Goal: Task Accomplishment & Management: Manage account settings

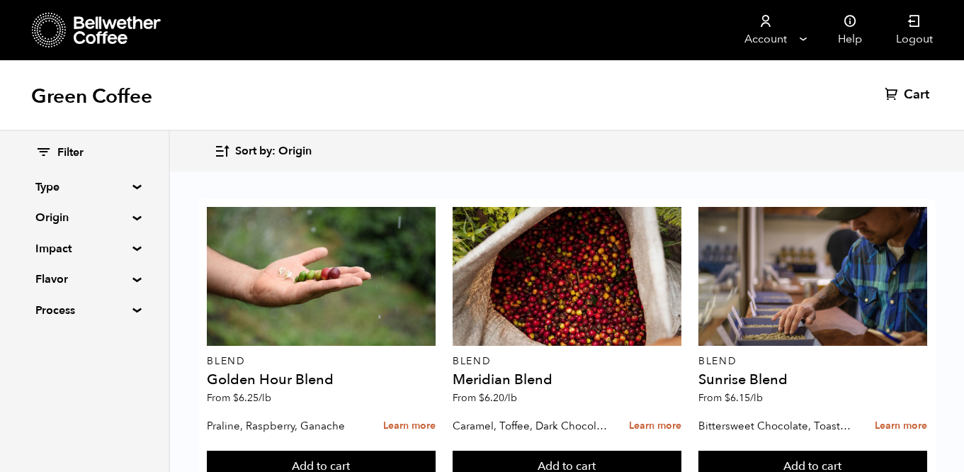
scroll to position [313, 0]
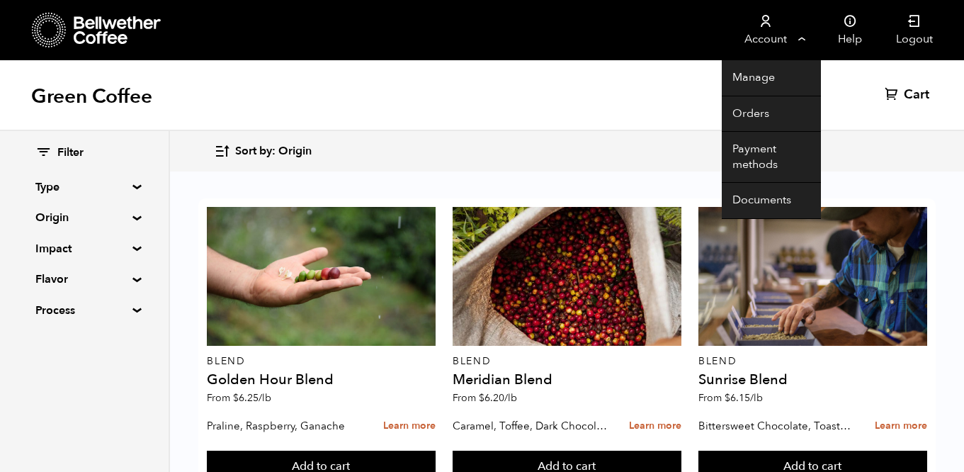
click at [803, 38] on link "Account" at bounding box center [765, 30] width 87 height 60
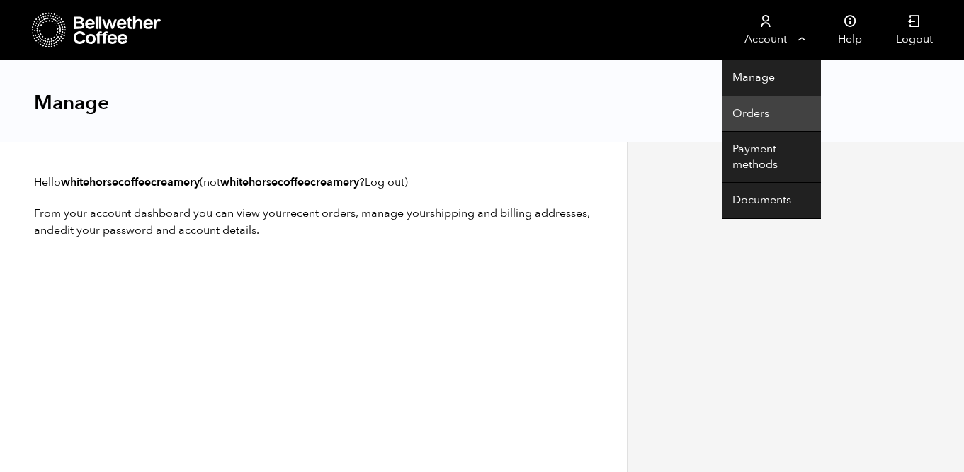
click at [753, 108] on link "Orders" at bounding box center [771, 114] width 99 height 36
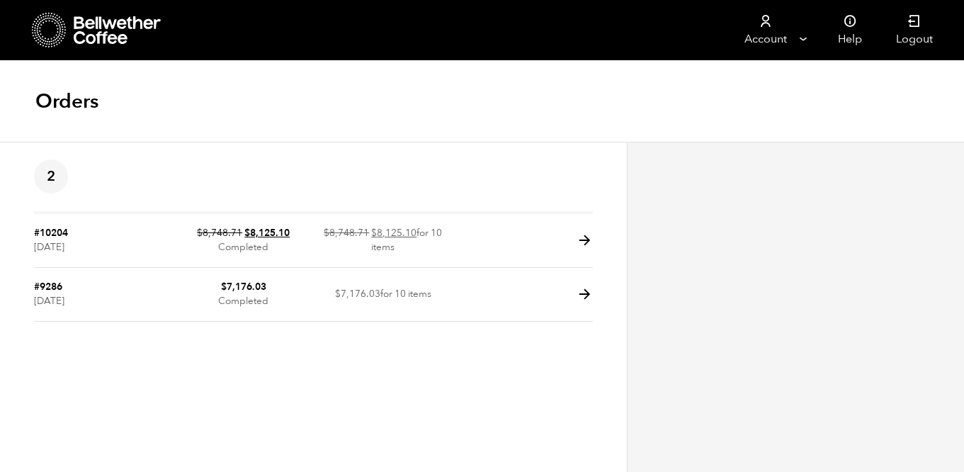
scroll to position [1, 0]
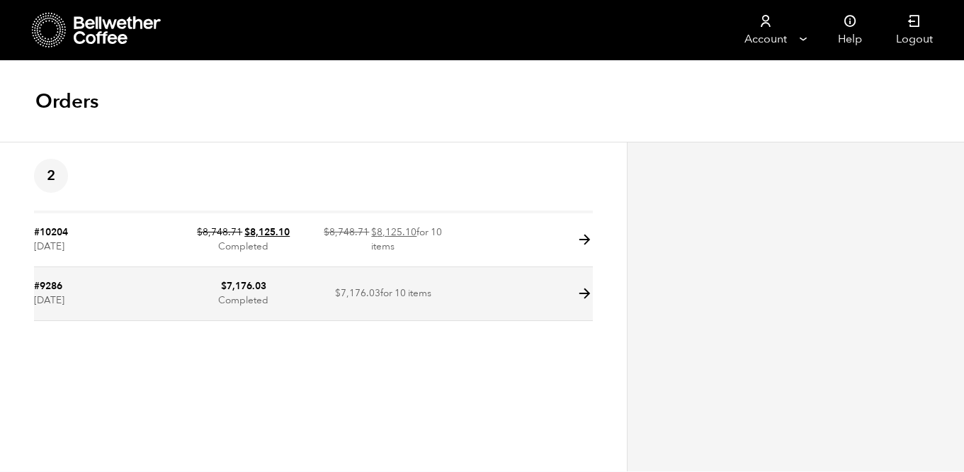
click at [519, 304] on td at bounding box center [521, 294] width 139 height 54
click at [584, 294] on icon at bounding box center [584, 293] width 16 height 16
